Goal: Task Accomplishment & Management: Use online tool/utility

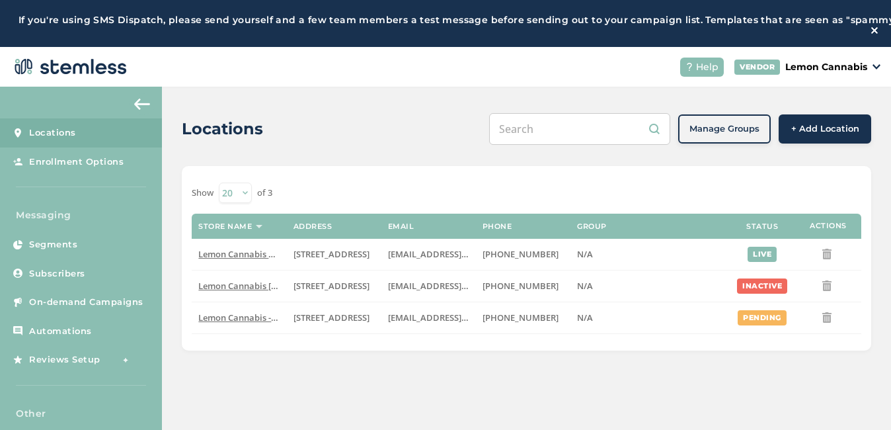
scroll to position [1, 0]
click at [115, 307] on span "On-demand Campaigns" at bounding box center [86, 300] width 114 height 13
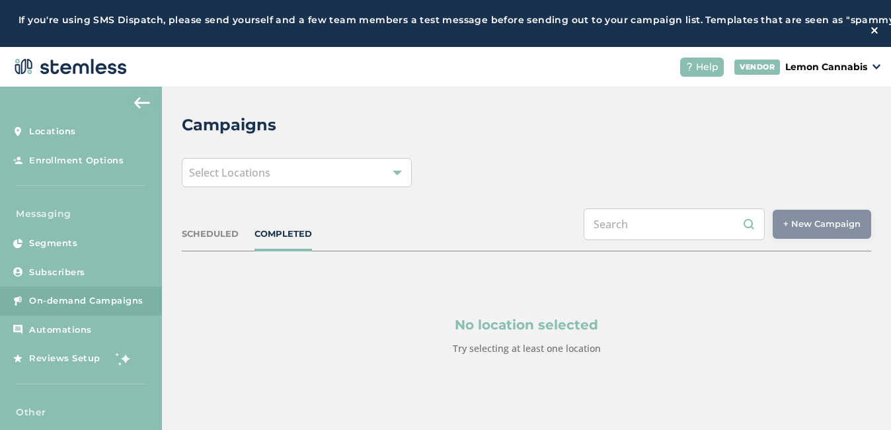
click at [374, 185] on div "Select Locations" at bounding box center [297, 172] width 230 height 29
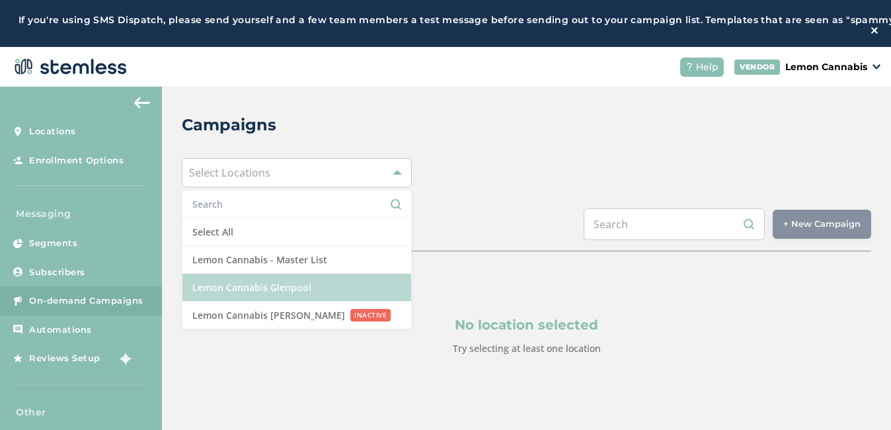
click at [283, 293] on li "Lemon Cannabis Glenpool" at bounding box center [296, 288] width 229 height 28
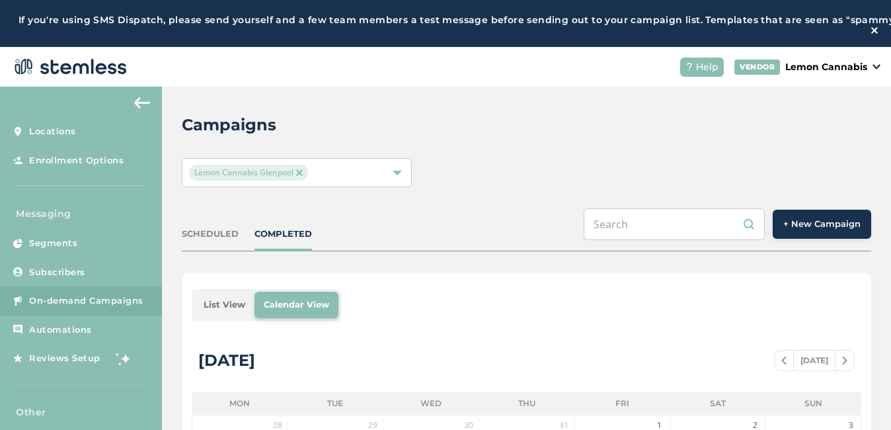
click at [806, 223] on button "+ New Campaign" at bounding box center [822, 224] width 99 height 29
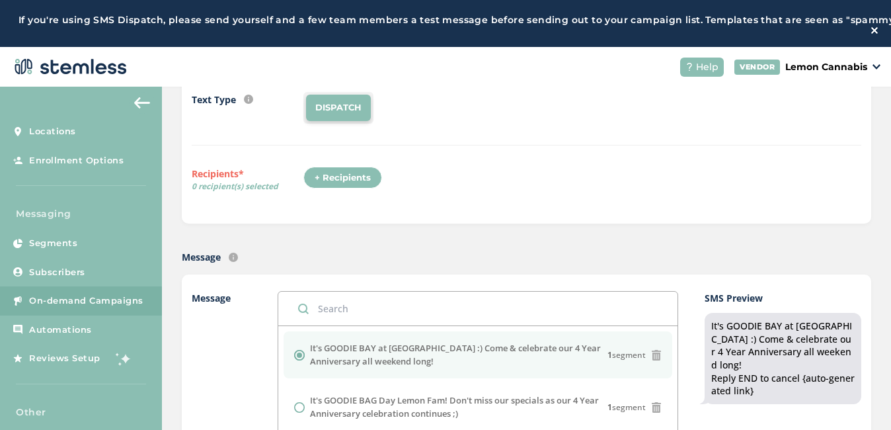
scroll to position [151, 0]
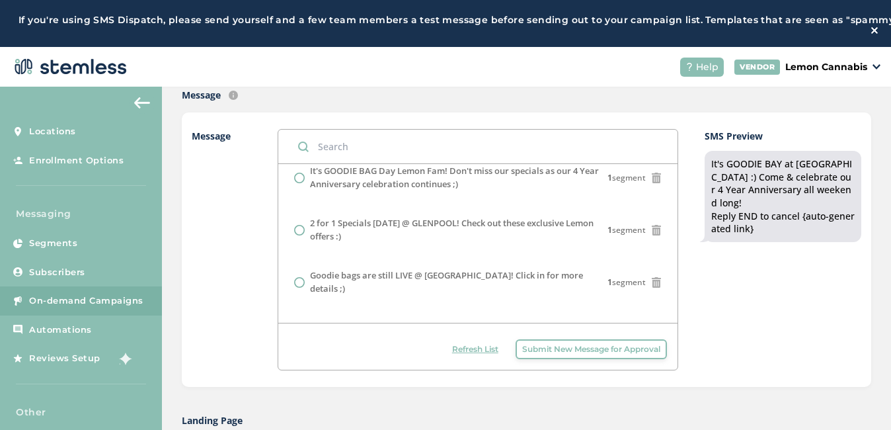
scroll to position [105, 0]
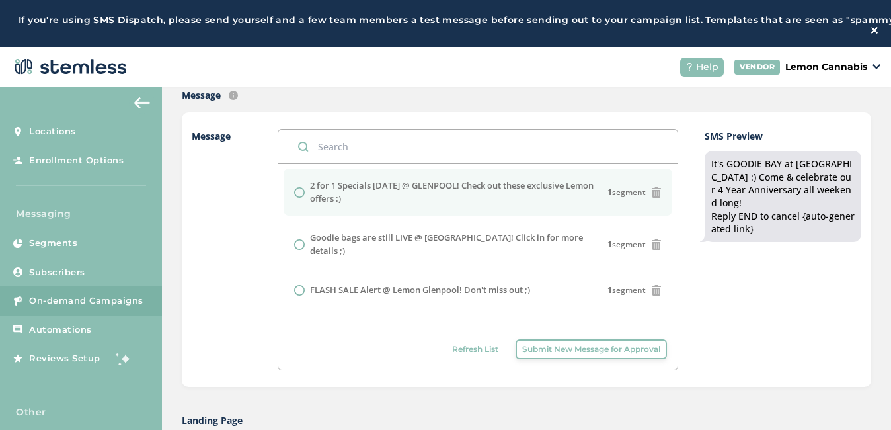
click at [298, 198] on input "radio" at bounding box center [299, 192] width 11 height 11
radio input "true"
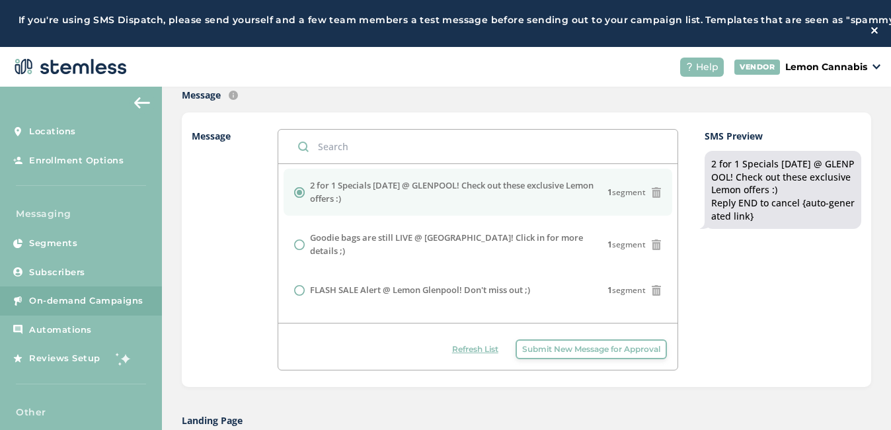
click at [227, 280] on label "Message" at bounding box center [221, 249] width 59 height 241
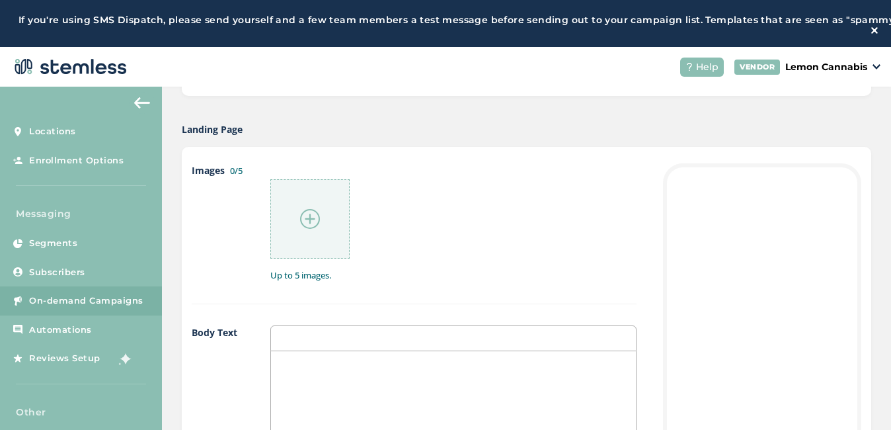
scroll to position [618, 0]
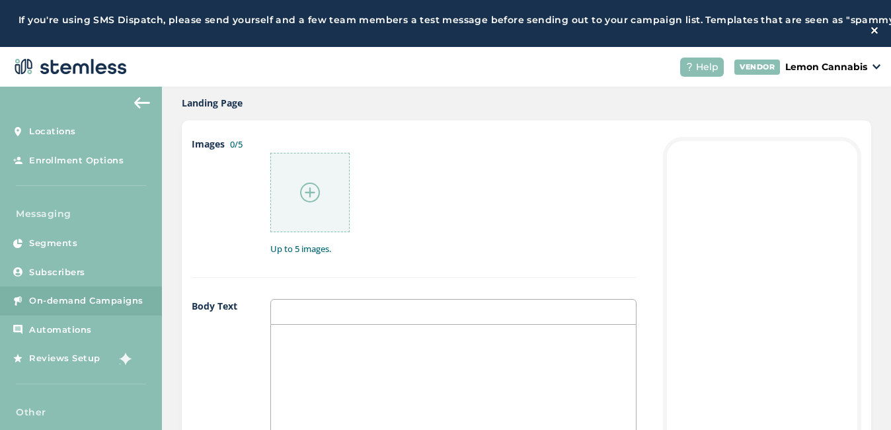
click at [315, 200] on img at bounding box center [310, 192] width 20 height 20
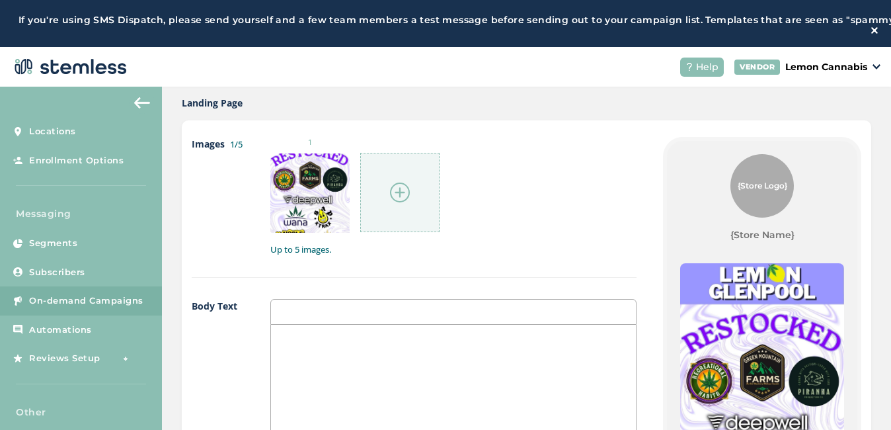
click at [398, 198] on img at bounding box center [400, 192] width 20 height 20
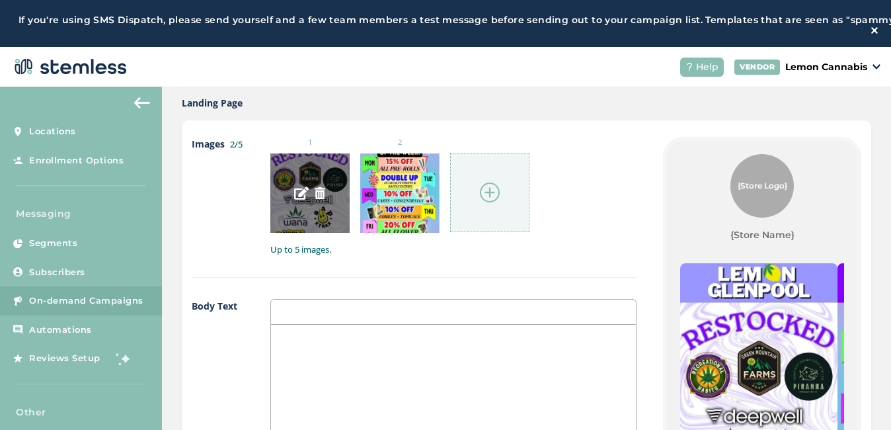
click at [315, 199] on img at bounding box center [320, 193] width 12 height 12
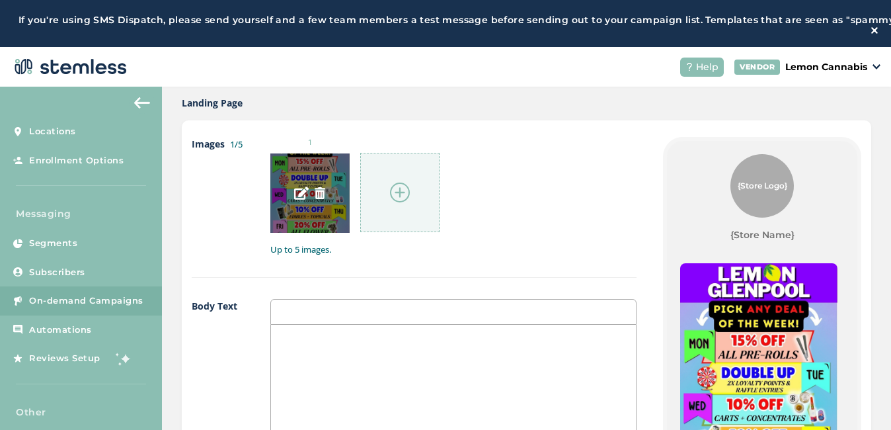
click at [317, 199] on img at bounding box center [320, 193] width 12 height 12
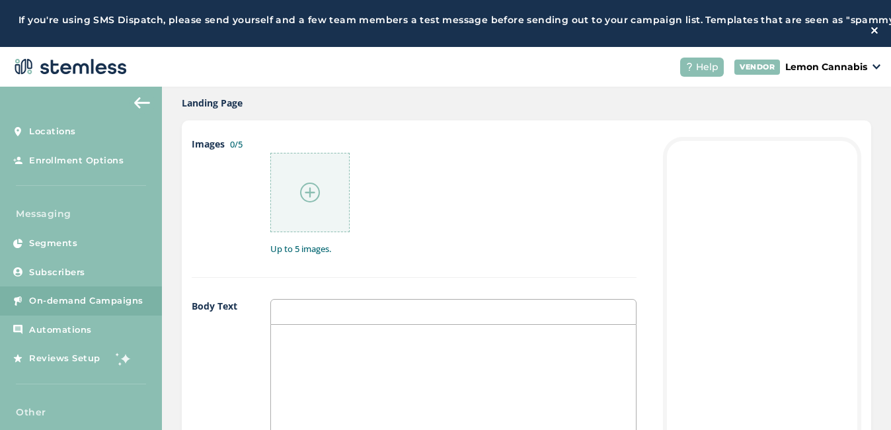
click at [300, 193] on img at bounding box center [310, 192] width 20 height 20
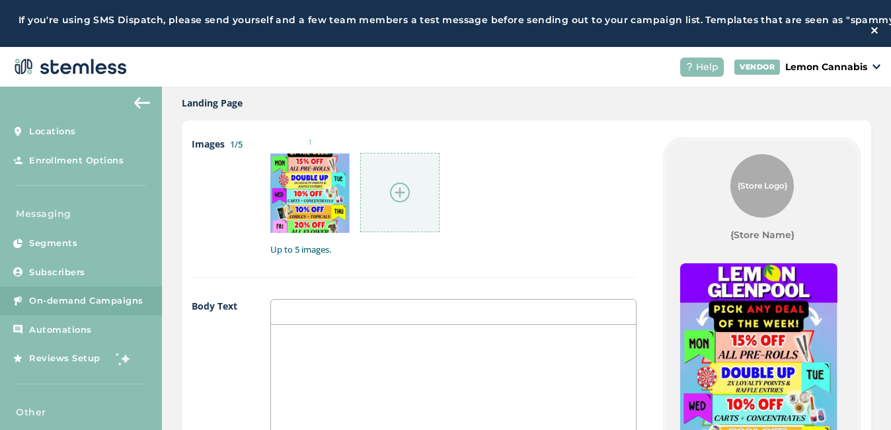
click at [403, 198] on img at bounding box center [400, 192] width 20 height 20
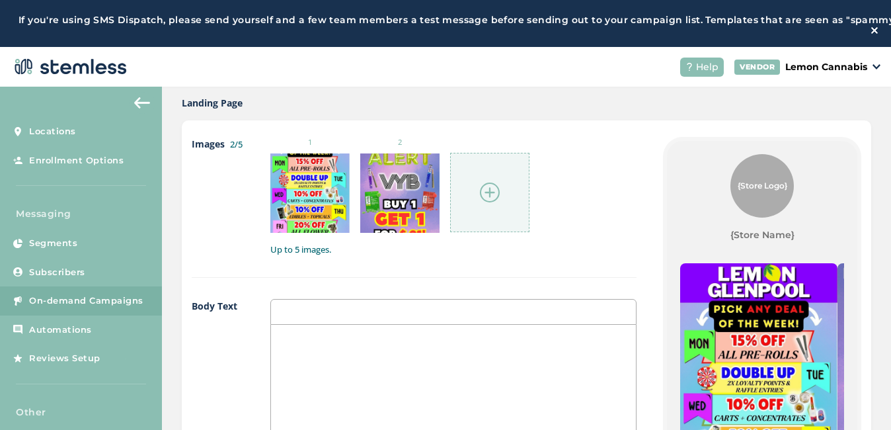
click at [497, 192] on img at bounding box center [490, 192] width 20 height 20
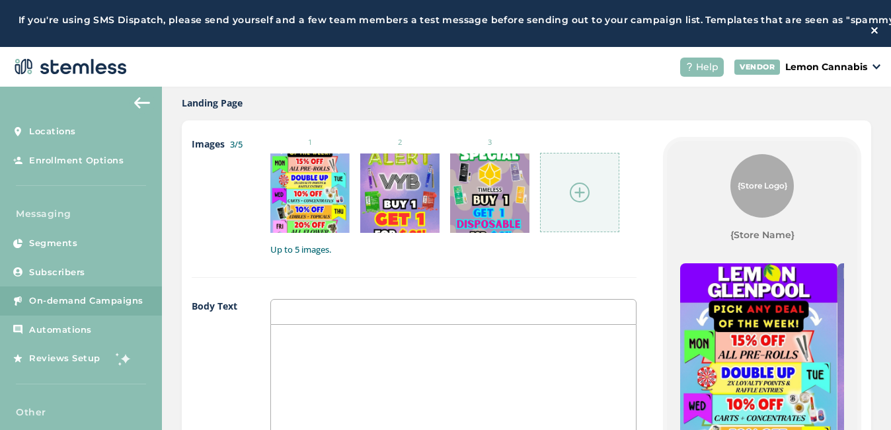
click at [577, 200] on img at bounding box center [580, 192] width 20 height 20
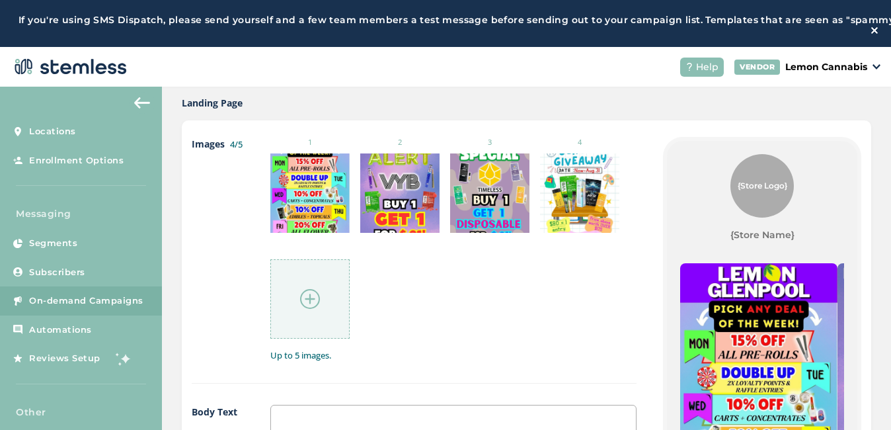
click at [521, 284] on ul "1 2 3 4" at bounding box center [453, 238] width 366 height 202
click at [309, 301] on img at bounding box center [310, 299] width 20 height 20
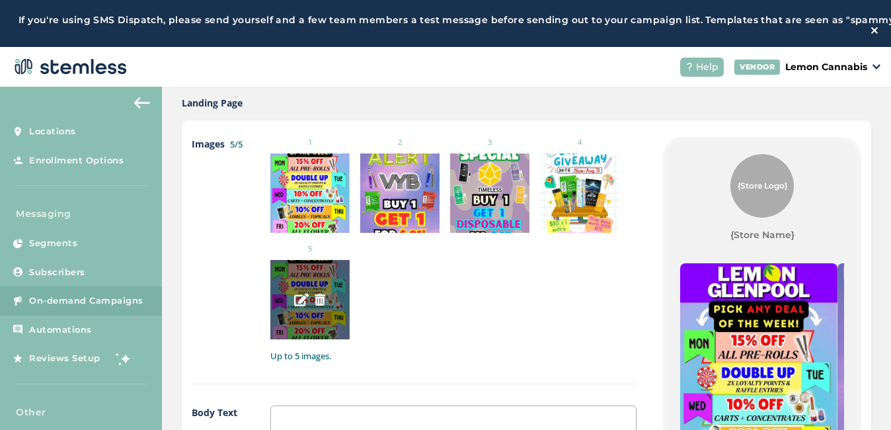
click at [319, 304] on img at bounding box center [320, 300] width 12 height 12
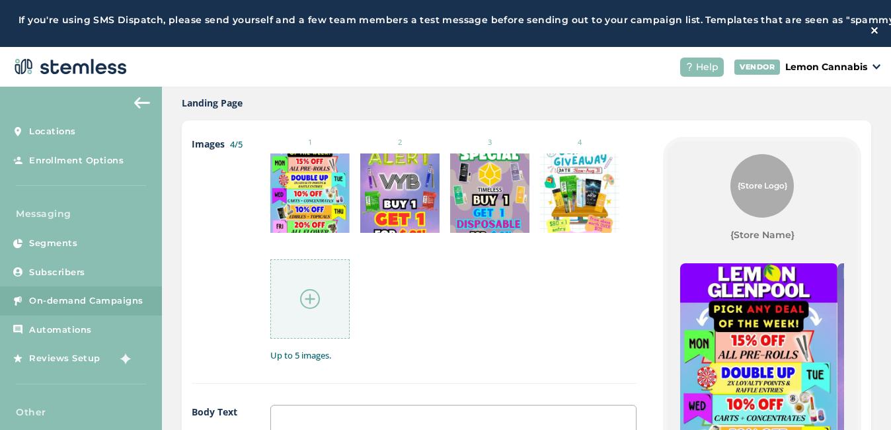
click at [308, 309] on img at bounding box center [310, 299] width 20 height 20
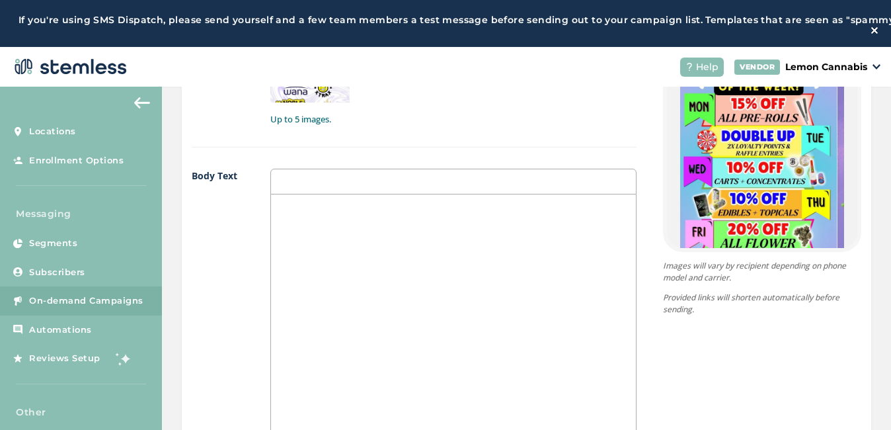
scroll to position [868, 0]
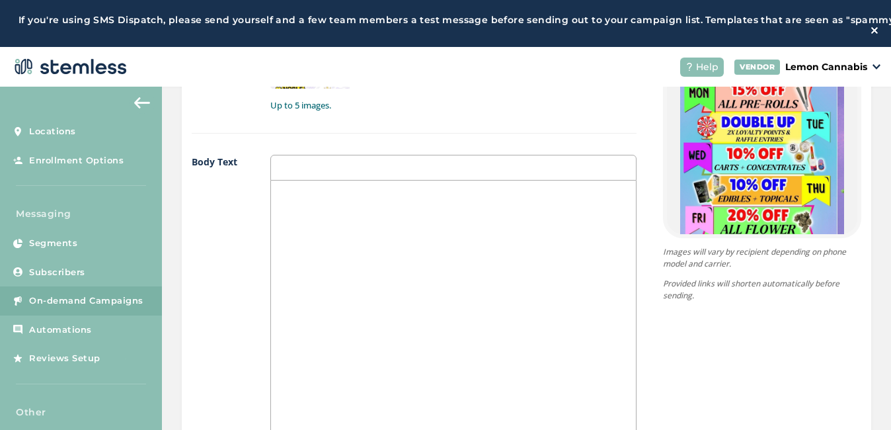
click at [392, 221] on div at bounding box center [453, 312] width 365 height 264
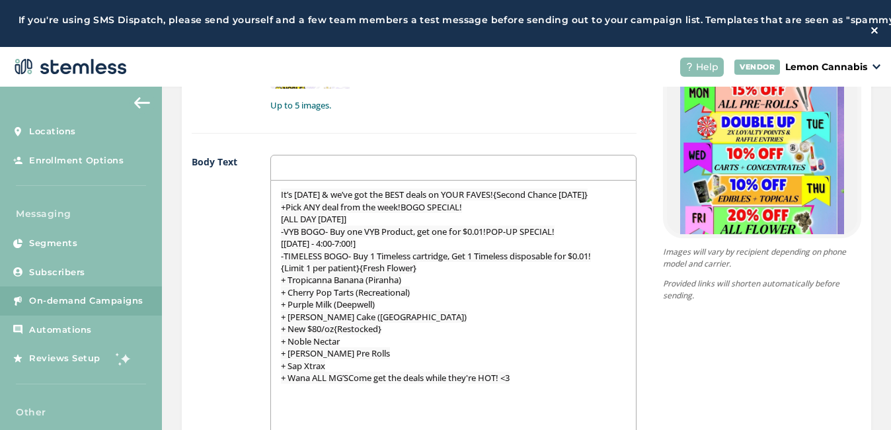
scroll to position [0, 0]
click at [508, 200] on span "It’s [DATE] & we’ve got the BEST deals on YOUR FAVES!{Second Chance [DATE]}" at bounding box center [434, 194] width 307 height 12
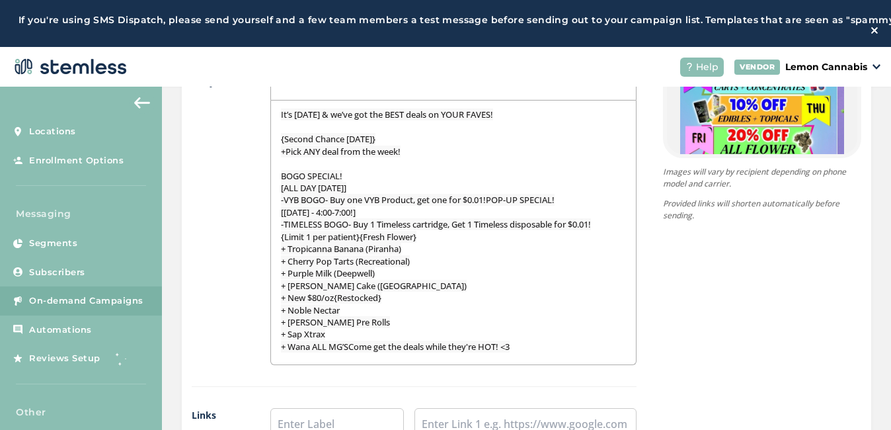
scroll to position [957, 0]
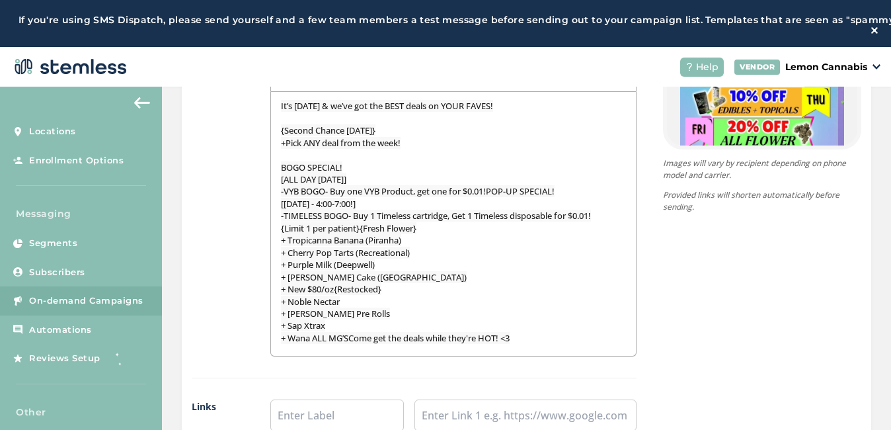
click at [493, 197] on span "-VYB BOGO- Buy one VYB Product, get one for $0.01!POP-UP SPECIAL!" at bounding box center [418, 191] width 274 height 12
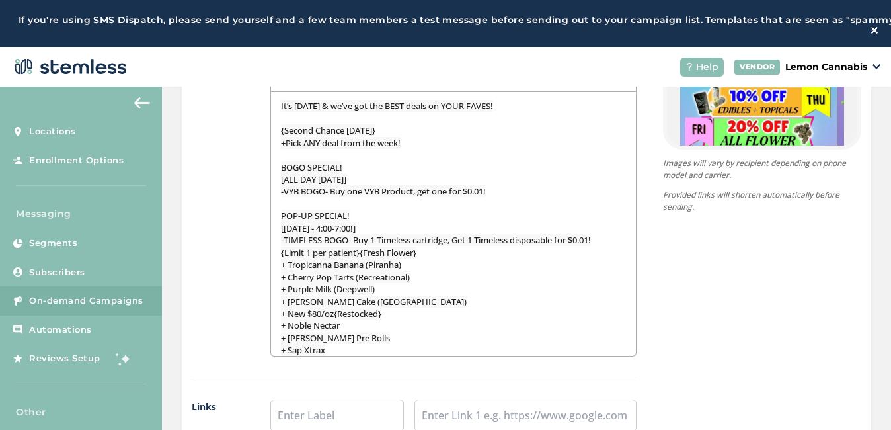
scroll to position [20, 0]
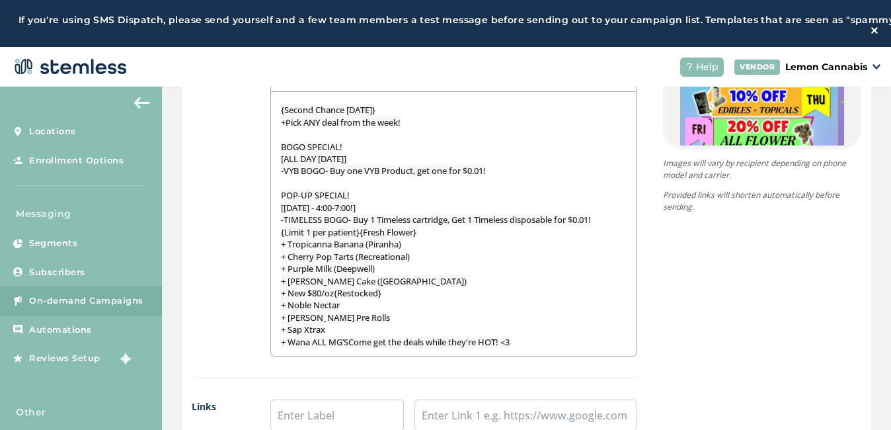
click at [362, 238] on span "{Limit 1 per patient}{Fresh Flower}" at bounding box center [349, 232] width 136 height 12
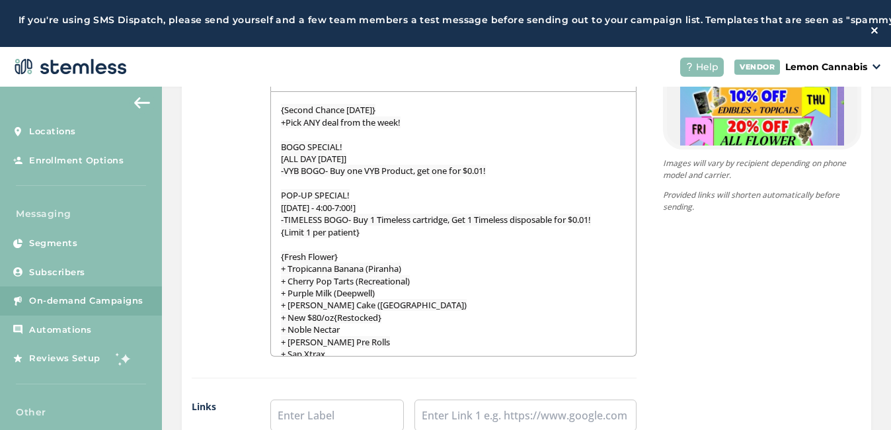
scroll to position [45, 0]
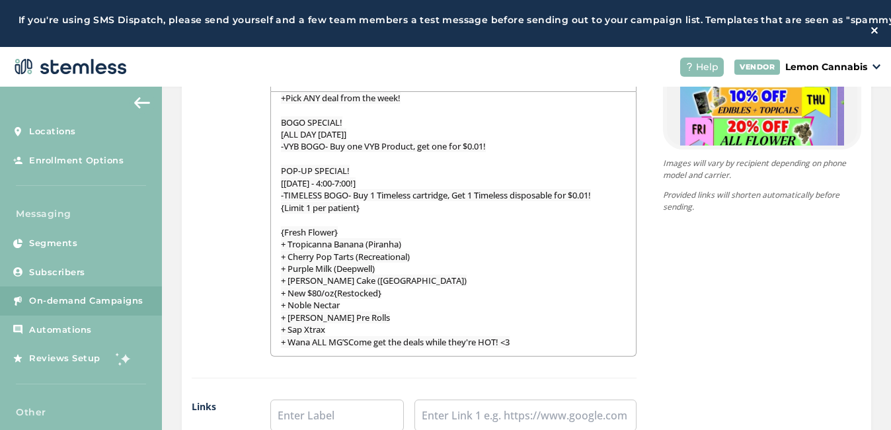
click at [335, 299] on span "+ New $80/oz{Restocked}" at bounding box center [331, 293] width 100 height 12
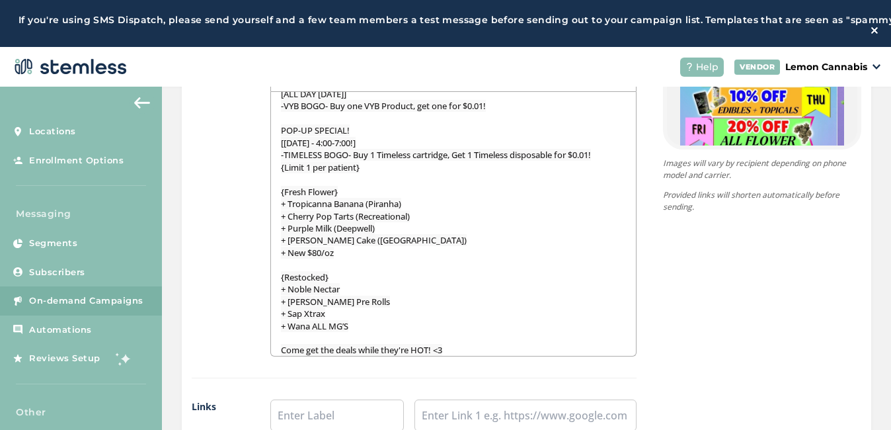
scroll to position [0, 0]
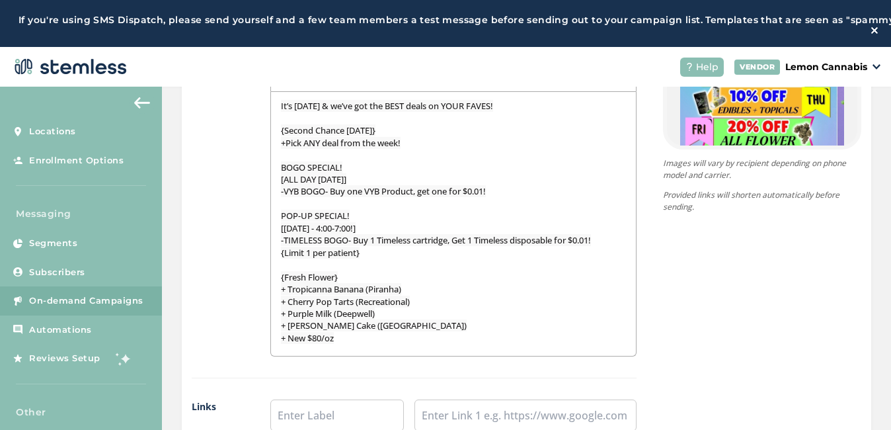
drag, startPoint x: 517, startPoint y: 107, endPoint x: 278, endPoint y: 111, distance: 238.7
click at [278, 111] on div "It’s [DATE] & we’ve got the BEST deals on YOUR FAVES! {Second Chance [DATE]} +P…" at bounding box center [453, 224] width 365 height 264
drag, startPoint x: 391, startPoint y: 132, endPoint x: 269, endPoint y: 138, distance: 122.4
click at [270, 138] on div "It’s [DATE] & we’ve got the BEST deals on YOUR FAVES! {Second Chance [DATE]} +P…" at bounding box center [453, 224] width 366 height 264
drag, startPoint x: 354, startPoint y: 172, endPoint x: 274, endPoint y: 173, distance: 79.4
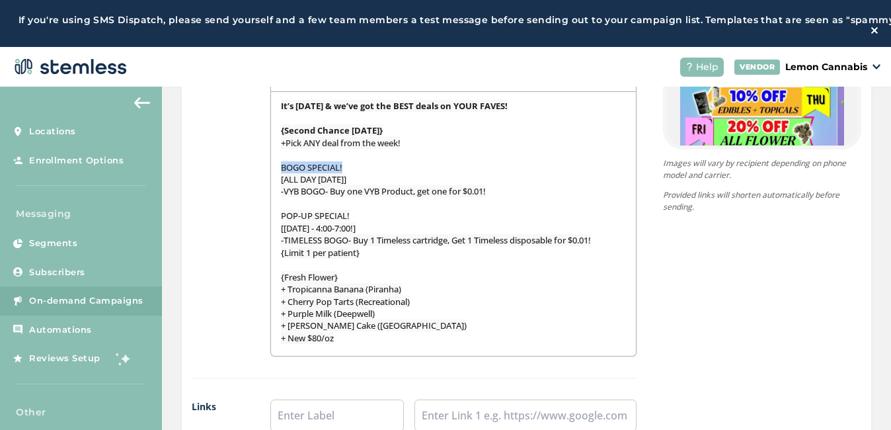
click at [274, 173] on div "It’s [DATE] & we’ve got the BEST deals on YOUR FAVES! {Second Chance [DATE]} +P…" at bounding box center [453, 224] width 365 height 264
drag, startPoint x: 353, startPoint y: 218, endPoint x: 260, endPoint y: 224, distance: 93.4
click at [260, 224] on div "Body Text It’s [DATE] & we’ve got the BEST deals on YOUR FAVES! {Second Chance …" at bounding box center [414, 222] width 445 height 312
drag, startPoint x: 347, startPoint y: 284, endPoint x: 236, endPoint y: 291, distance: 111.3
click at [236, 291] on div "Body Text It’s [DATE] & we’ve got the BEST deals on YOUR FAVES! {Second Chance …" at bounding box center [414, 222] width 445 height 312
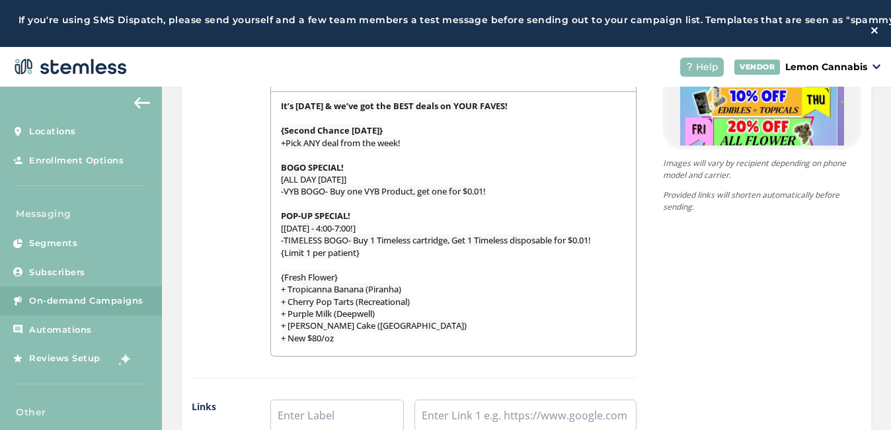
click at [349, 292] on span "+ Tropicanna Banana (Piranha)" at bounding box center [341, 289] width 120 height 12
drag, startPoint x: 344, startPoint y: 285, endPoint x: 246, endPoint y: 288, distance: 98.6
click at [246, 288] on div "Body Text It’s [DATE] & we’ve got the BEST deals on YOUR FAVES! {Second Chance …" at bounding box center [414, 222] width 445 height 312
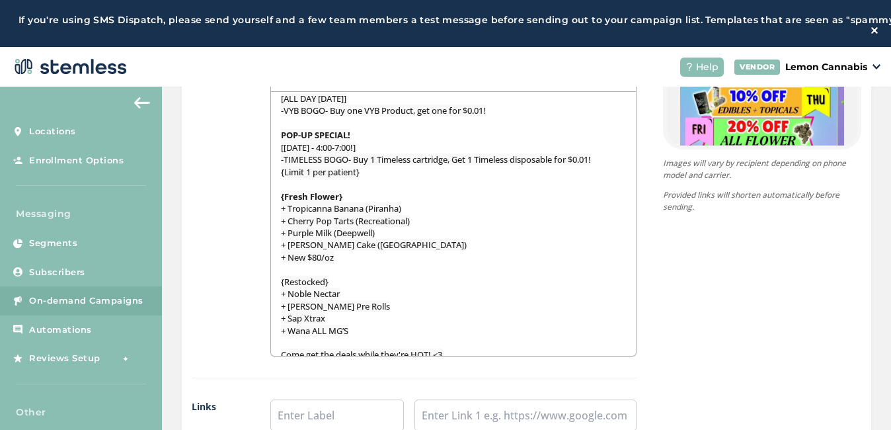
scroll to position [94, 0]
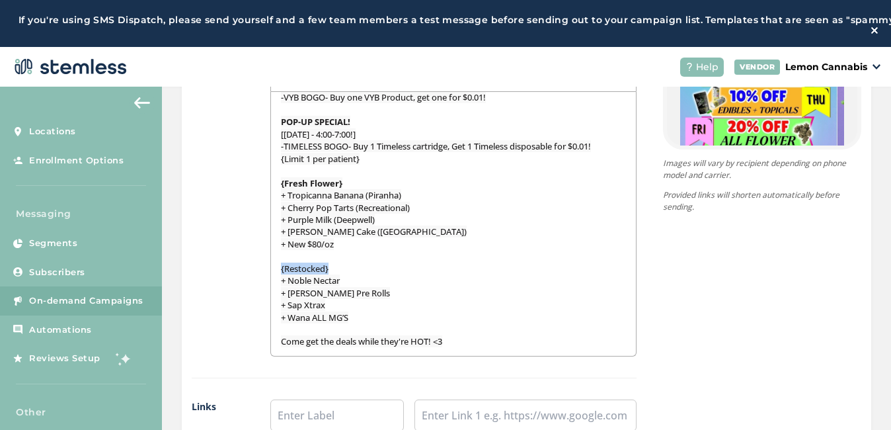
drag, startPoint x: 333, startPoint y: 277, endPoint x: 267, endPoint y: 276, distance: 65.5
click at [267, 276] on div "Body Text It’s [DATE] & we’ve got the BEST deals on YOUR FAVES! {Second Chance …" at bounding box center [414, 222] width 445 height 312
drag, startPoint x: 456, startPoint y: 351, endPoint x: 269, endPoint y: 350, distance: 186.5
click at [270, 350] on div "It’s [DATE] & we’ve got the BEST deals on YOUR FAVES! {Second Chance [DATE]} +P…" at bounding box center [453, 224] width 366 height 264
click at [699, 315] on div "{Store Logo} {Store Name} It’s [DATE] & we’ve got the BEST deals on YOUR FAVES!…" at bounding box center [749, 178] width 225 height 760
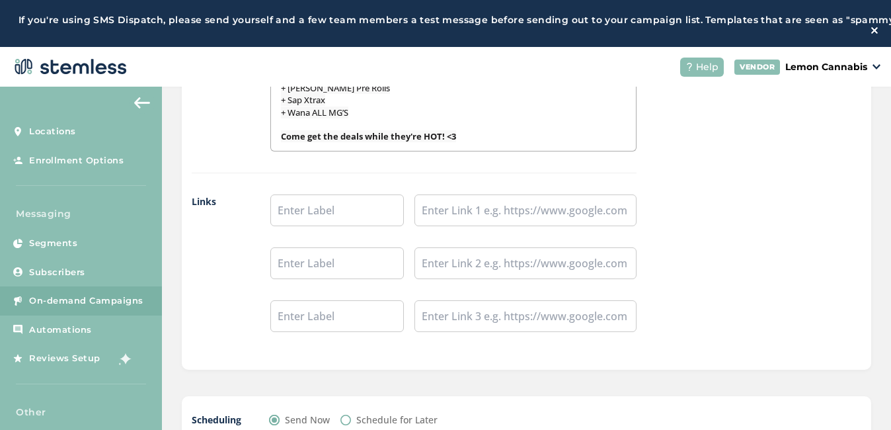
scroll to position [1164, 0]
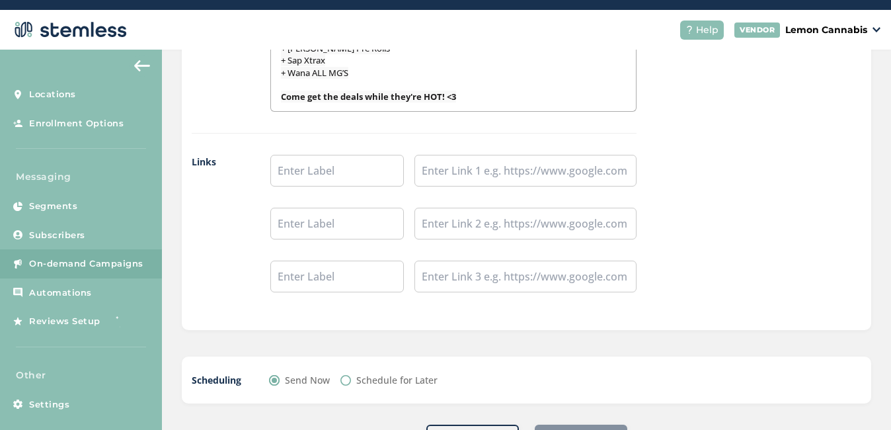
scroll to position [54, 0]
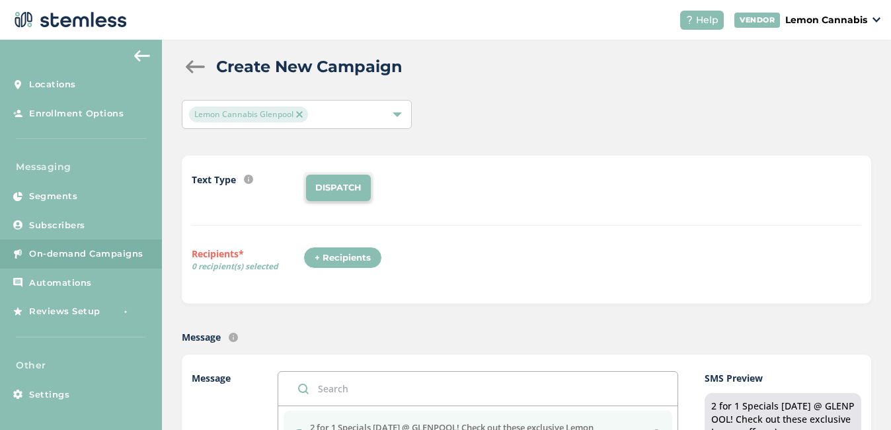
scroll to position [0, 0]
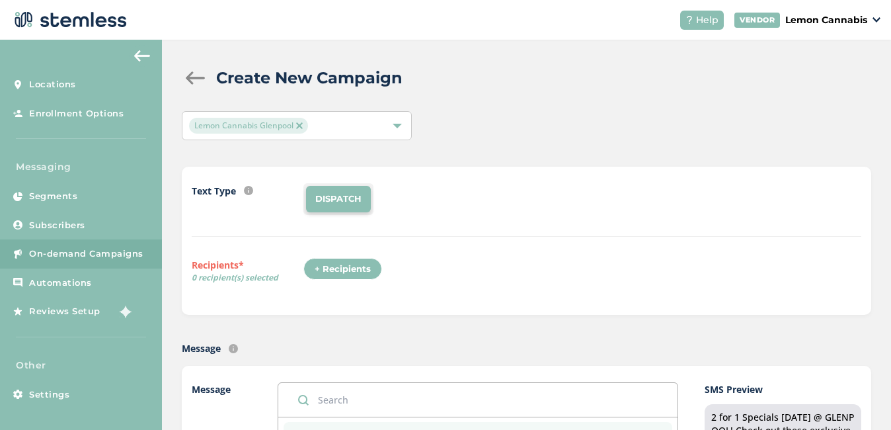
click at [358, 270] on div "+ Recipients" at bounding box center [342, 269] width 79 height 22
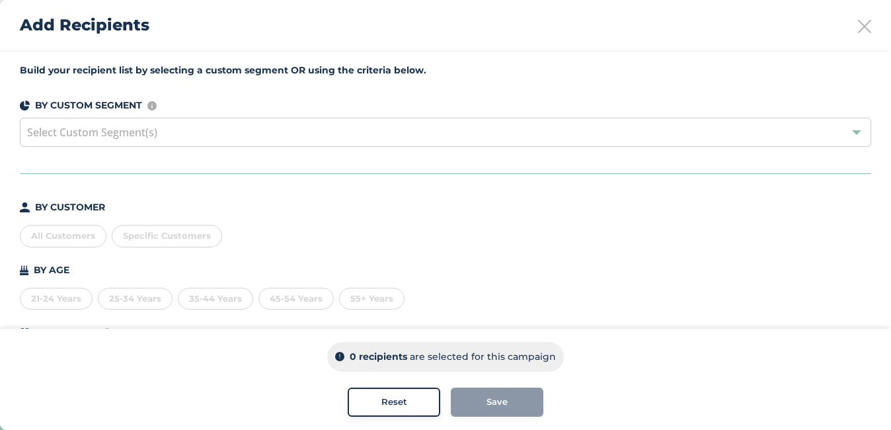
click at [538, 130] on div "Select Custom Segment(s)" at bounding box center [446, 132] width 852 height 29
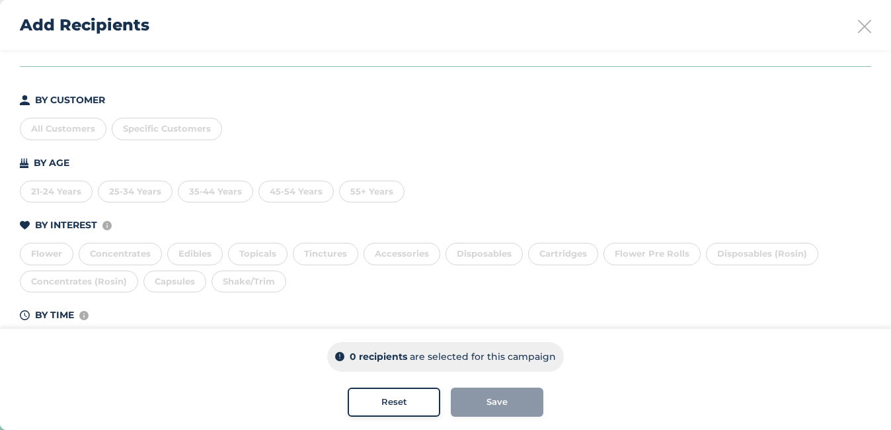
scroll to position [163, 0]
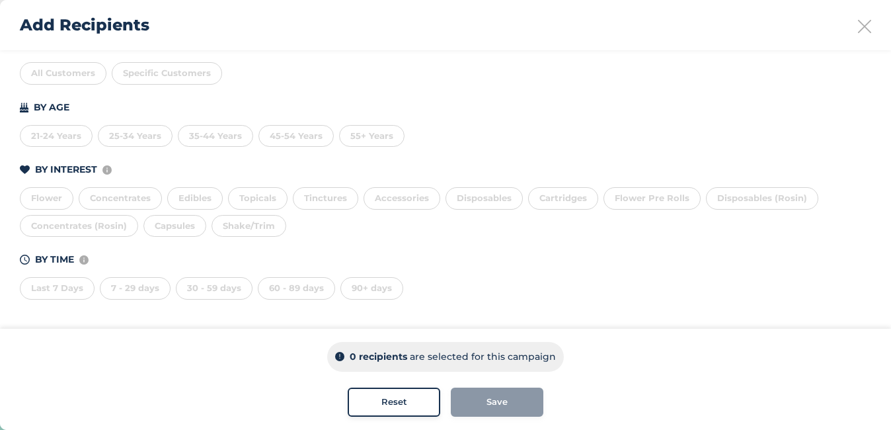
click at [356, 288] on div "90+ days" at bounding box center [372, 288] width 63 height 22
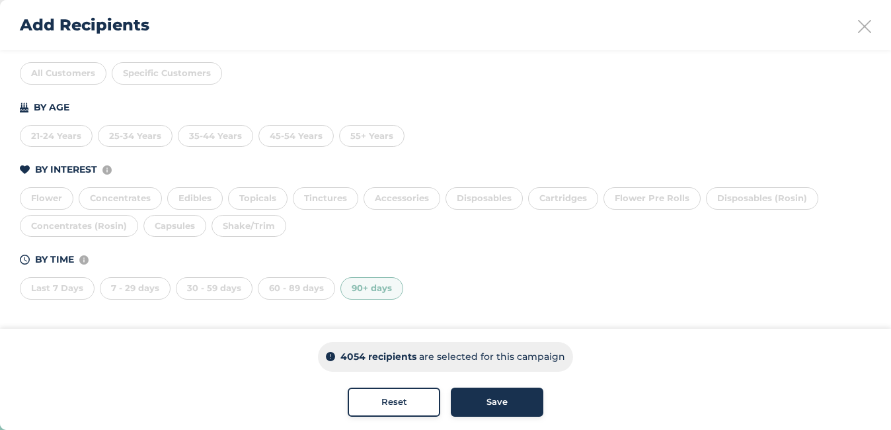
click at [498, 401] on span "Save" at bounding box center [497, 401] width 21 height 13
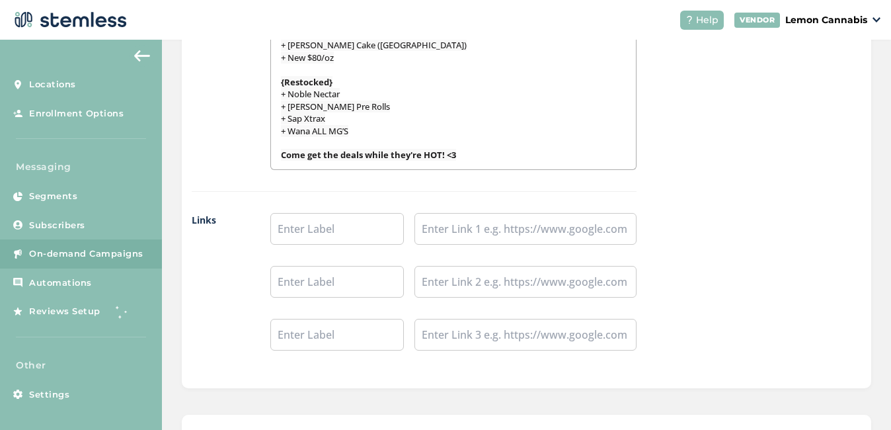
scroll to position [1125, 0]
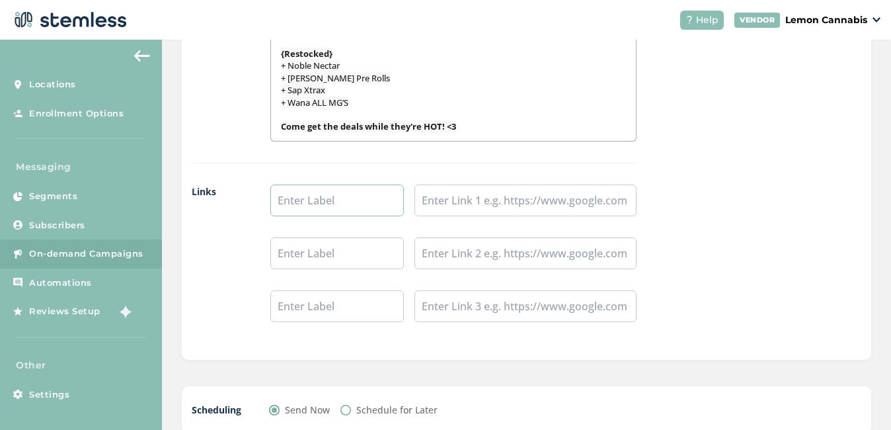
click at [362, 202] on input "text" at bounding box center [337, 200] width 134 height 32
click at [320, 201] on input "text" at bounding box center [337, 200] width 134 height 32
type input "Place an Order:"
type input "Leave a Review:"
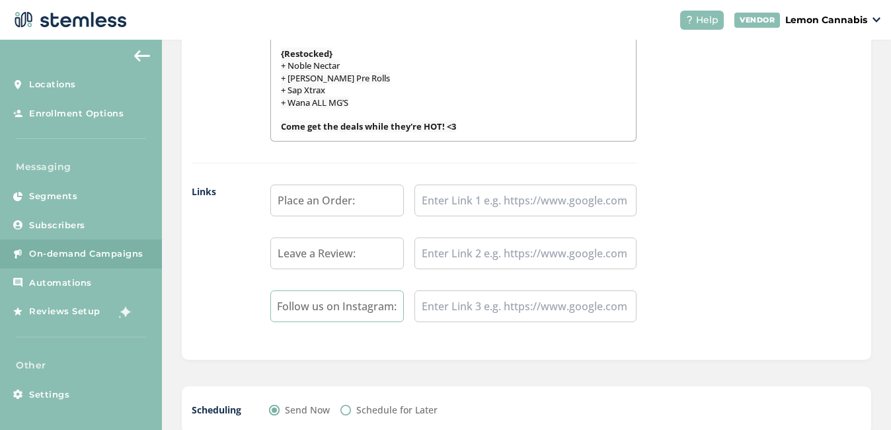
type input "Follow us on Instagram:"
click at [503, 200] on input "text" at bounding box center [526, 200] width 222 height 32
paste input "[URL][DOMAIN_NAME]"
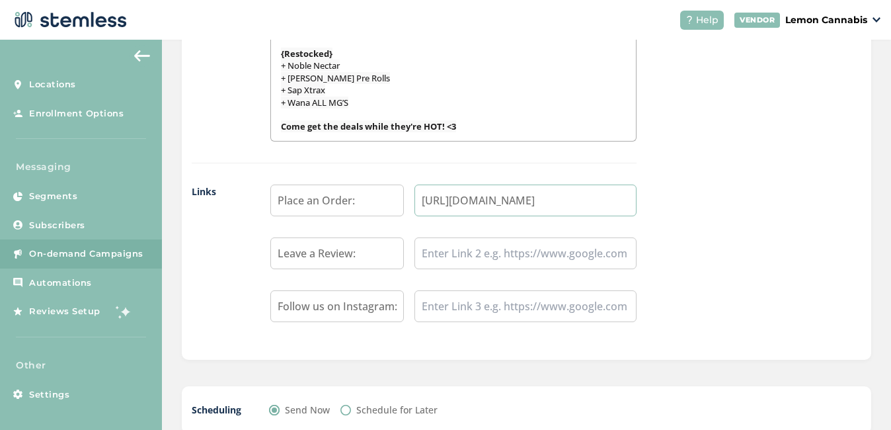
type input "[URL][DOMAIN_NAME]"
click at [454, 252] on input "text" at bounding box center [526, 253] width 222 height 32
paste input "[URL][DOMAIN_NAME]"
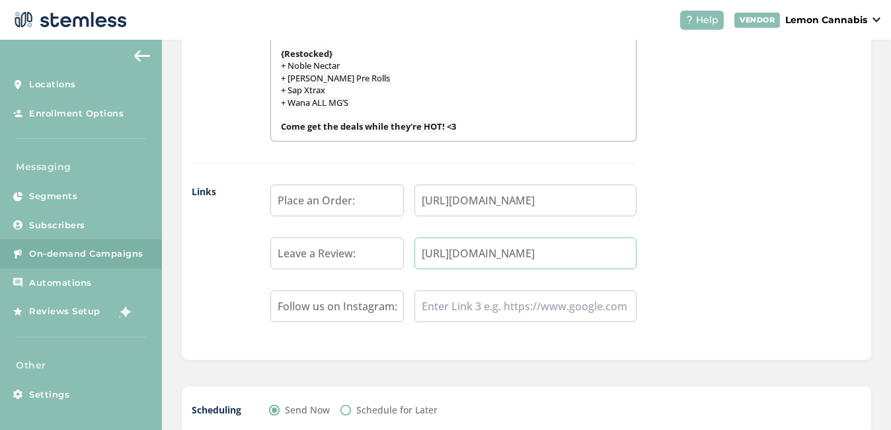
type input "[URL][DOMAIN_NAME]"
click at [461, 301] on input "text" at bounding box center [526, 306] width 222 height 32
paste input "[URL][DOMAIN_NAME]"
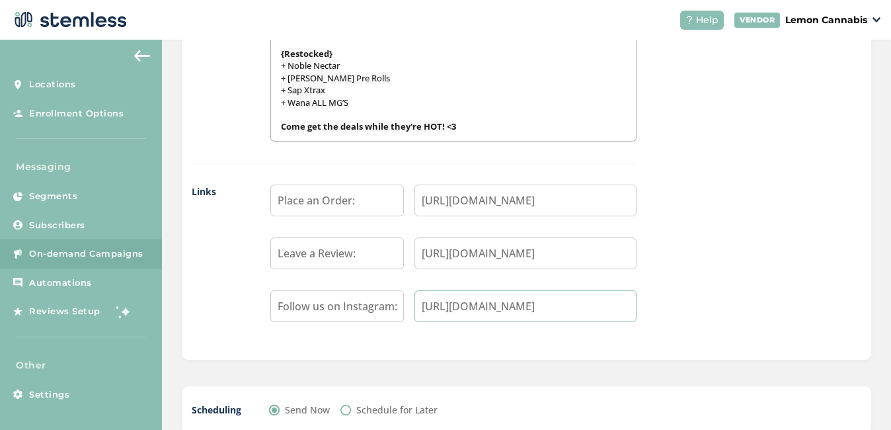
type input "[URL][DOMAIN_NAME]"
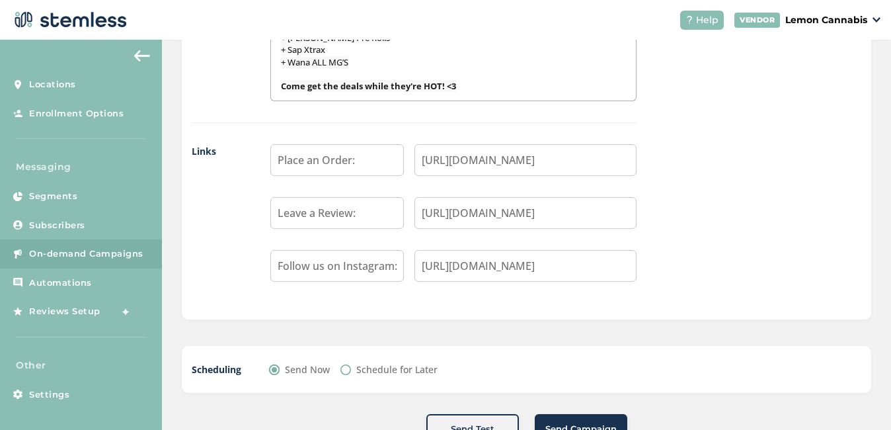
scroll to position [1205, 0]
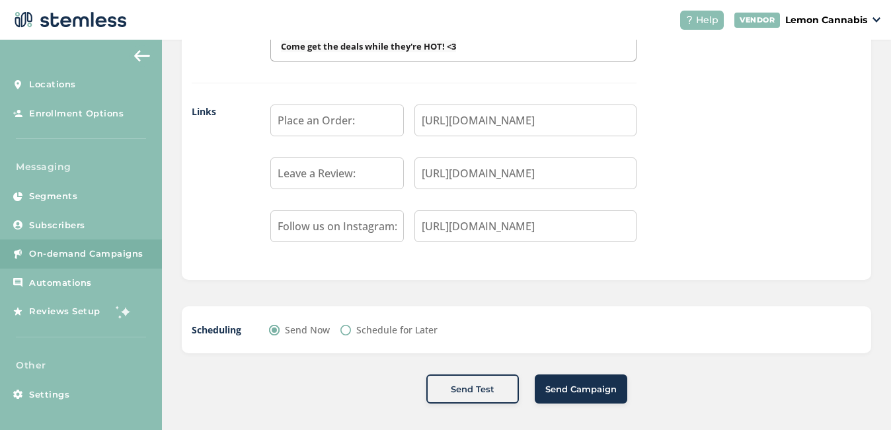
click at [573, 383] on span "Send Campaign" at bounding box center [580, 389] width 71 height 13
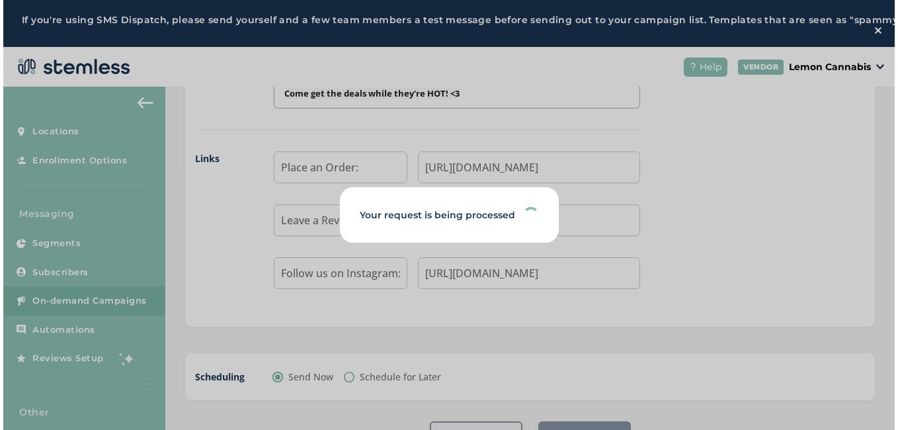
scroll to position [0, 0]
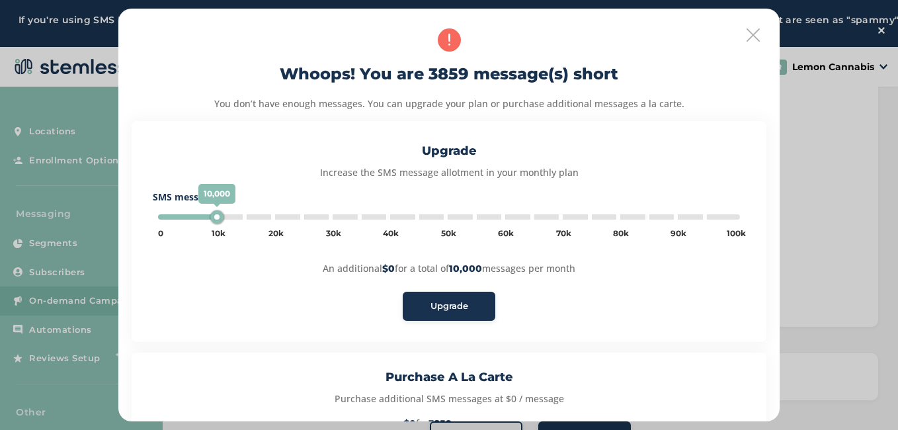
type input "5000"
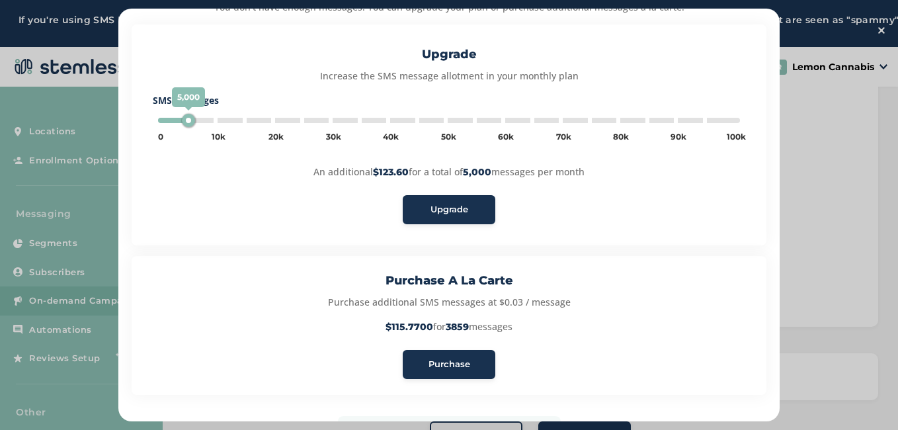
scroll to position [130, 0]
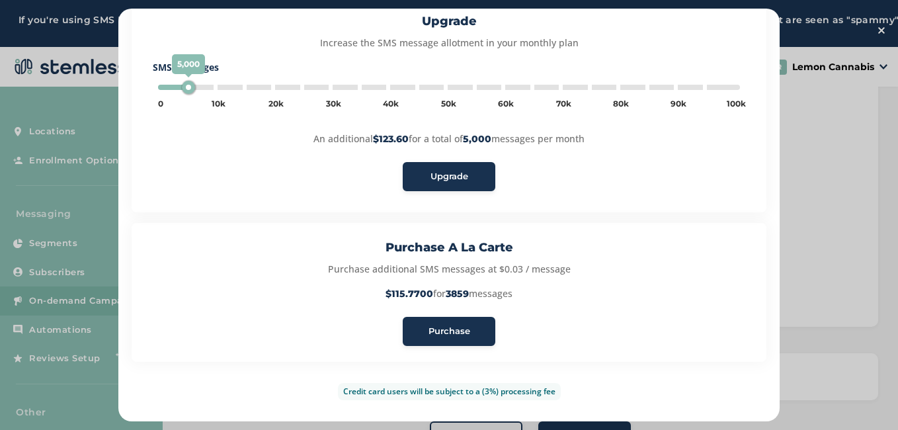
click at [441, 325] on span "Purchase" at bounding box center [449, 331] width 42 height 13
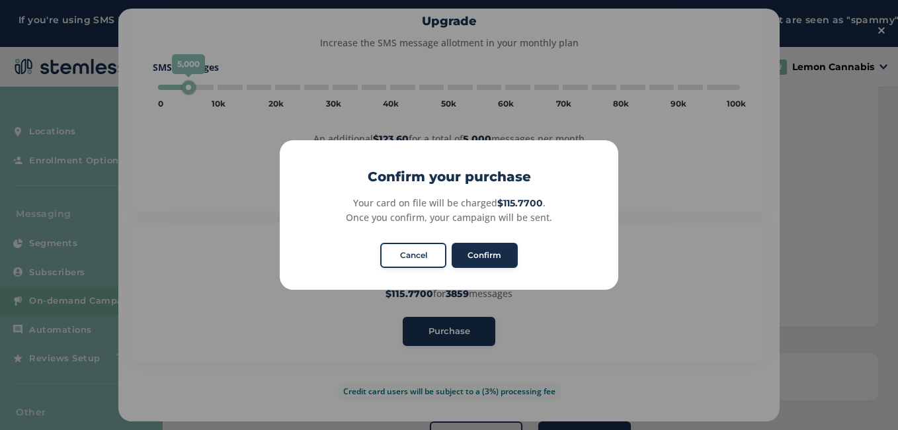
click at [491, 253] on button "Confirm" at bounding box center [485, 255] width 66 height 25
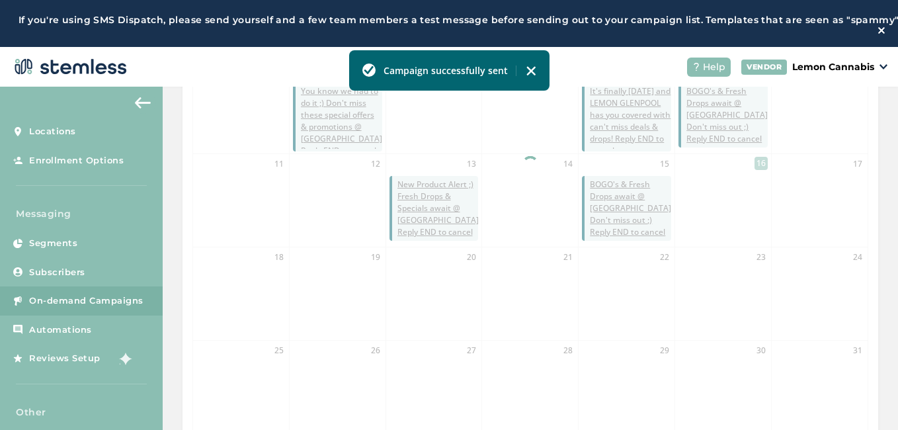
scroll to position [448, 0]
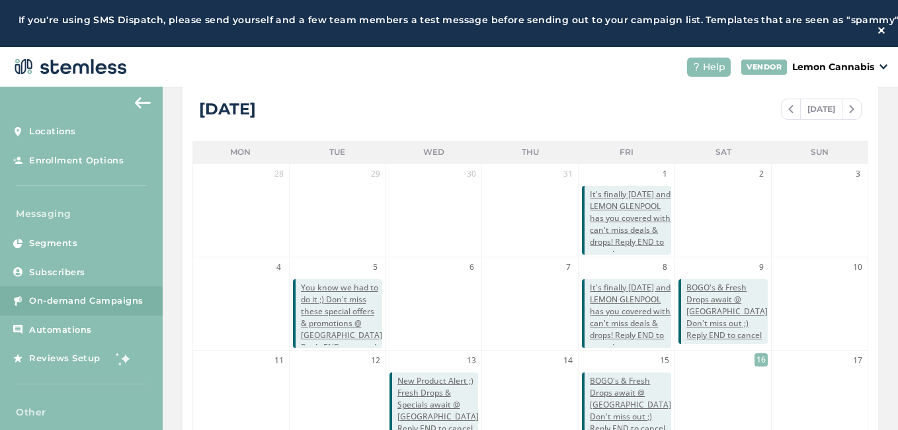
click at [884, 241] on div "Campaigns Lemon Cannabis Glenpool SCHEDULED COMPLETED + New Campaign List View …" at bounding box center [530, 254] width 735 height 838
